Goal: Information Seeking & Learning: Learn about a topic

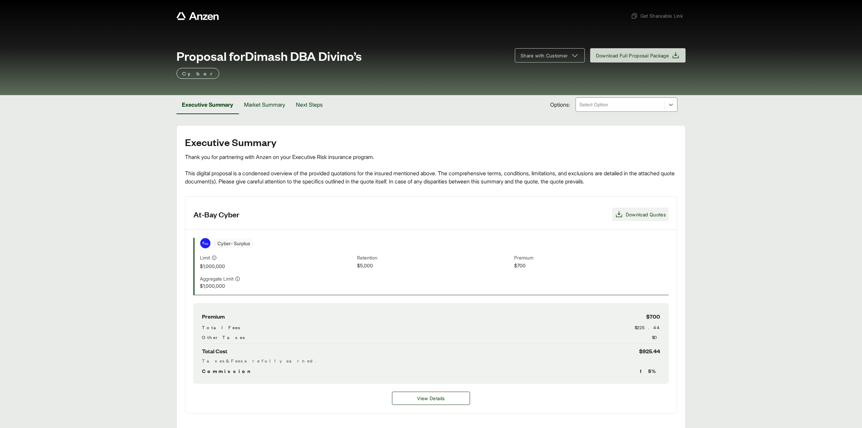
click at [642, 216] on span "Download Quotes" at bounding box center [646, 214] width 40 height 7
click at [266, 105] on button "Market Summary" at bounding box center [265, 104] width 52 height 19
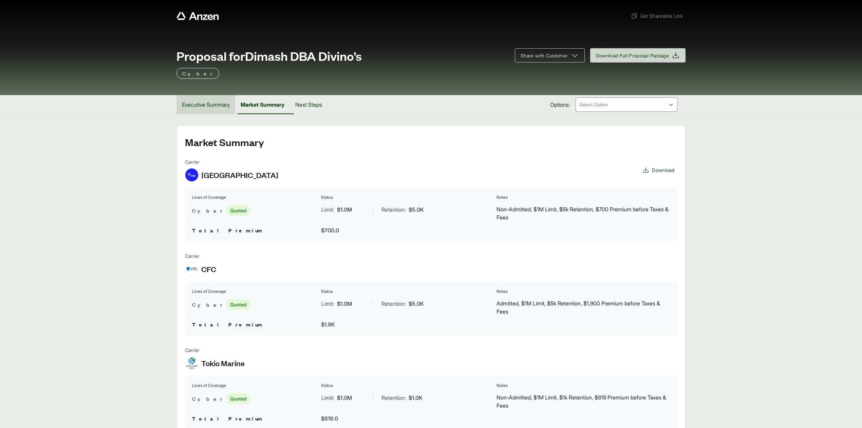
click at [201, 110] on button "Executive Summary" at bounding box center [206, 104] width 59 height 19
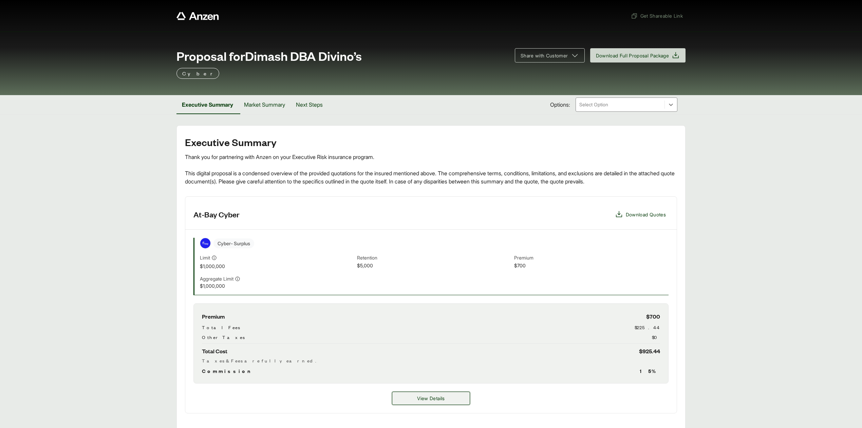
click at [447, 394] on button "View Details" at bounding box center [431, 397] width 78 height 13
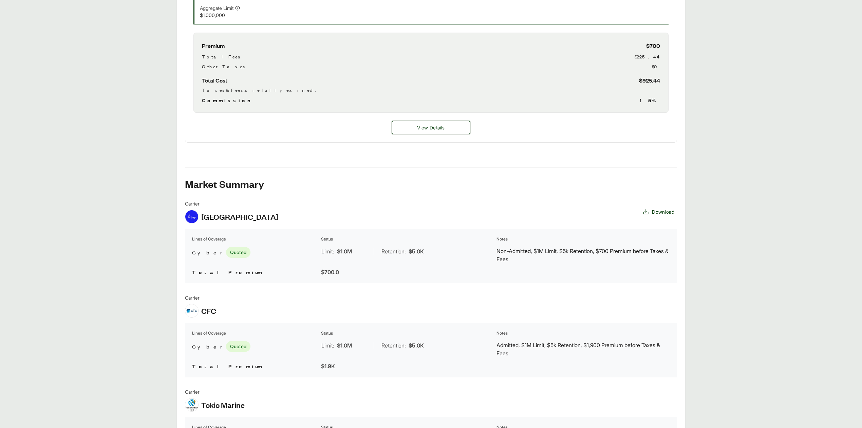
scroll to position [271, 0]
click at [424, 125] on span "View Details" at bounding box center [430, 127] width 27 height 7
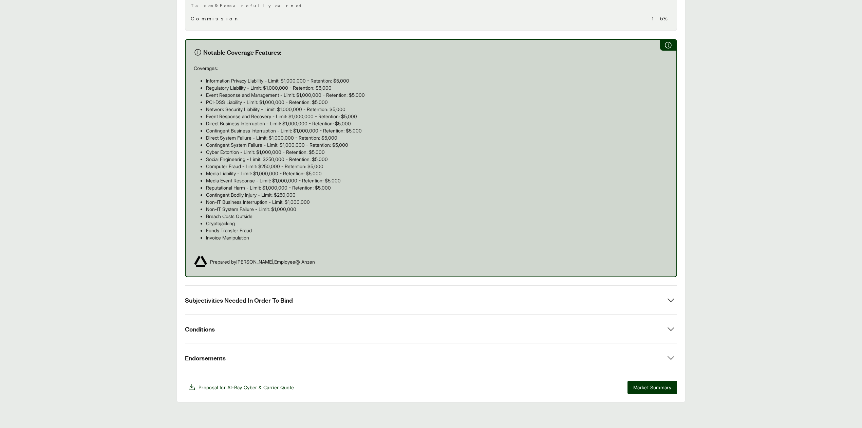
scroll to position [362, 0]
click at [323, 305] on button "Subjectivities Needed In Order To Bind" at bounding box center [431, 298] width 492 height 29
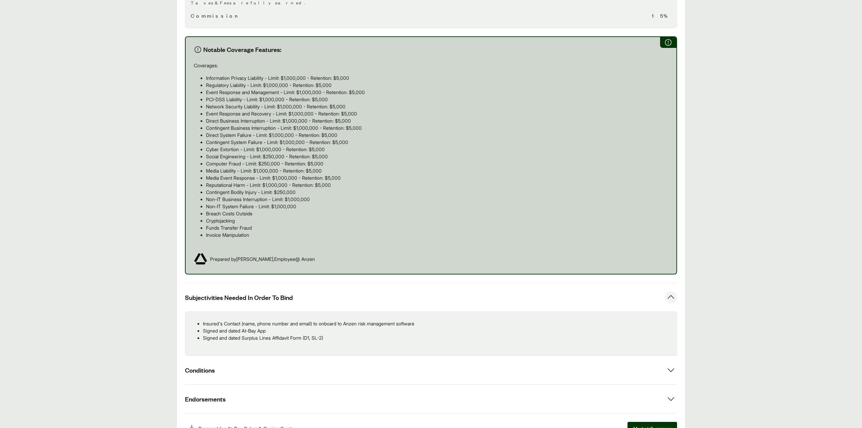
scroll to position [406, 0]
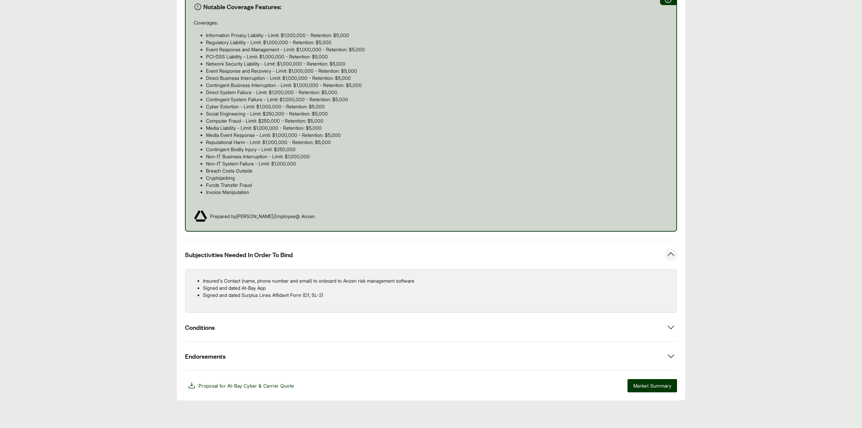
drag, startPoint x: 787, startPoint y: 137, endPoint x: 767, endPoint y: 122, distance: 25.7
click at [786, 137] on main "Options: At-Bay Cyber At-Bay Cyber At-Bay Carrier Coverage Limit Retention Annu…" at bounding box center [431, 61] width 862 height 680
